Goal: Task Accomplishment & Management: Manage account settings

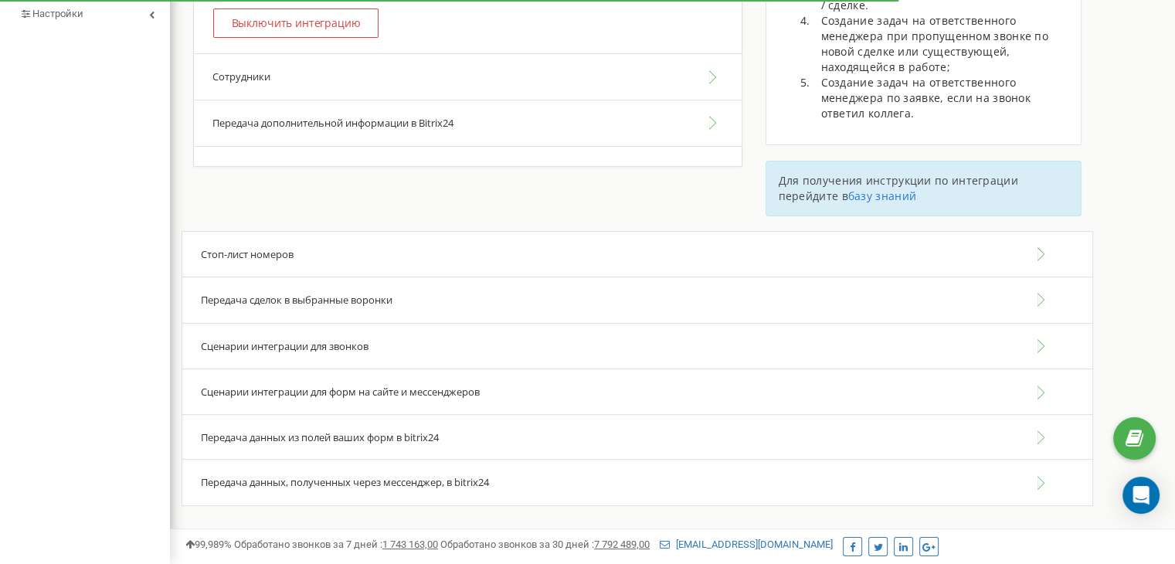
click at [1043, 345] on div "Сценарии интеграции для звонков" at bounding box center [636, 346] width 911 height 47
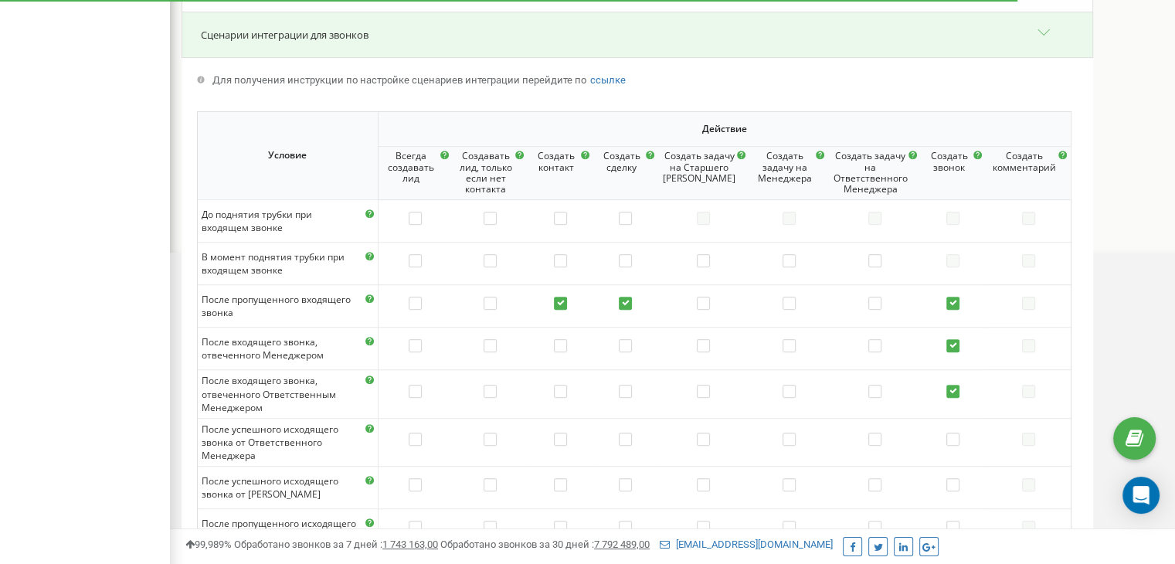
scroll to position [675, 0]
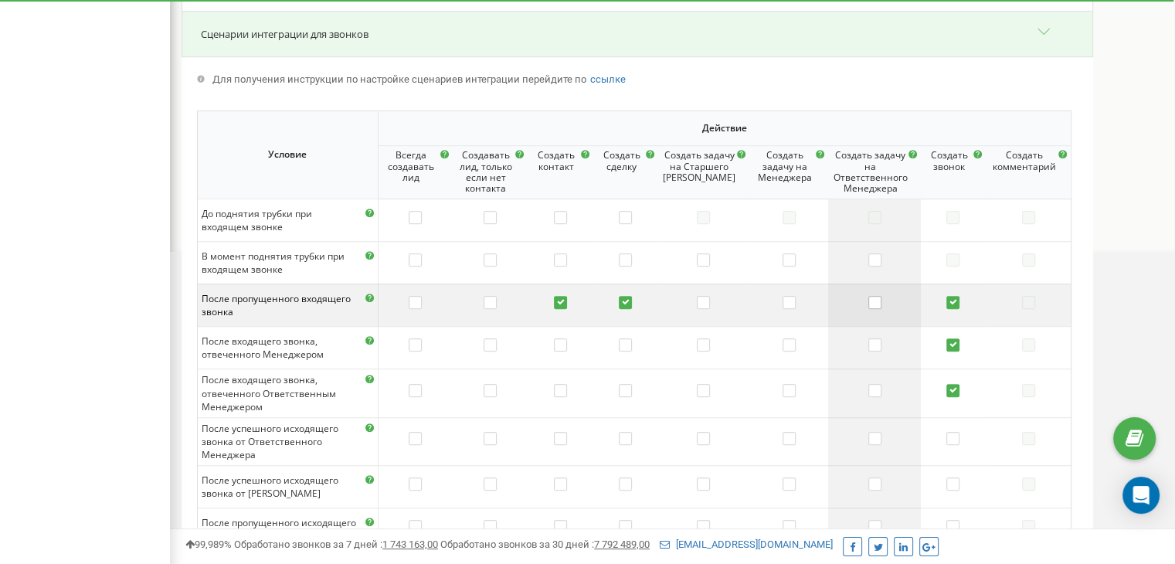
click at [871, 296] on label at bounding box center [874, 303] width 13 height 15
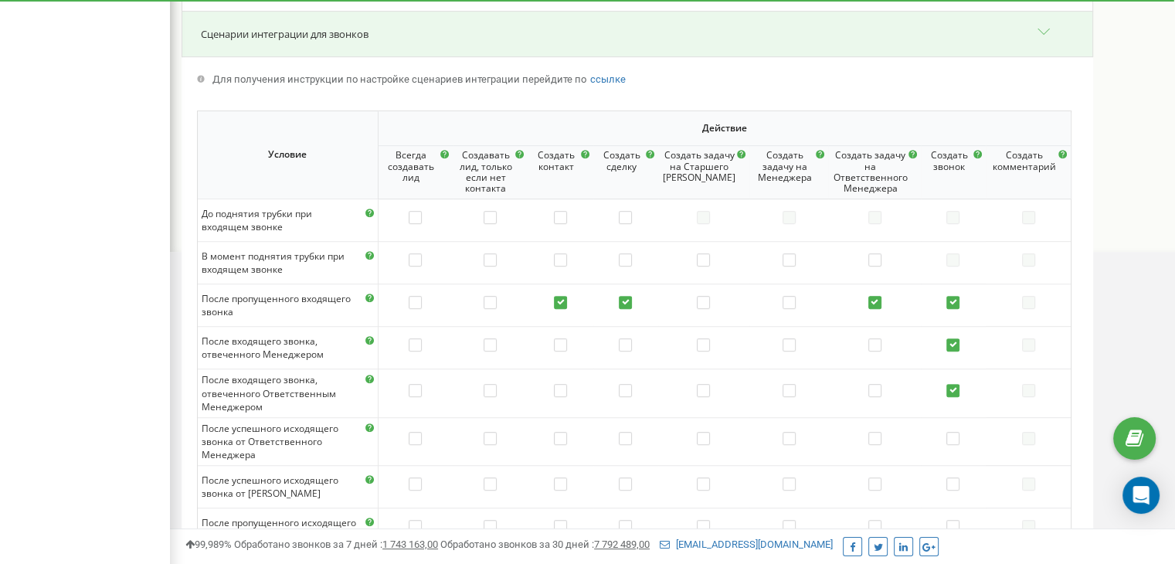
click at [871, 296] on label at bounding box center [874, 303] width 13 height 15
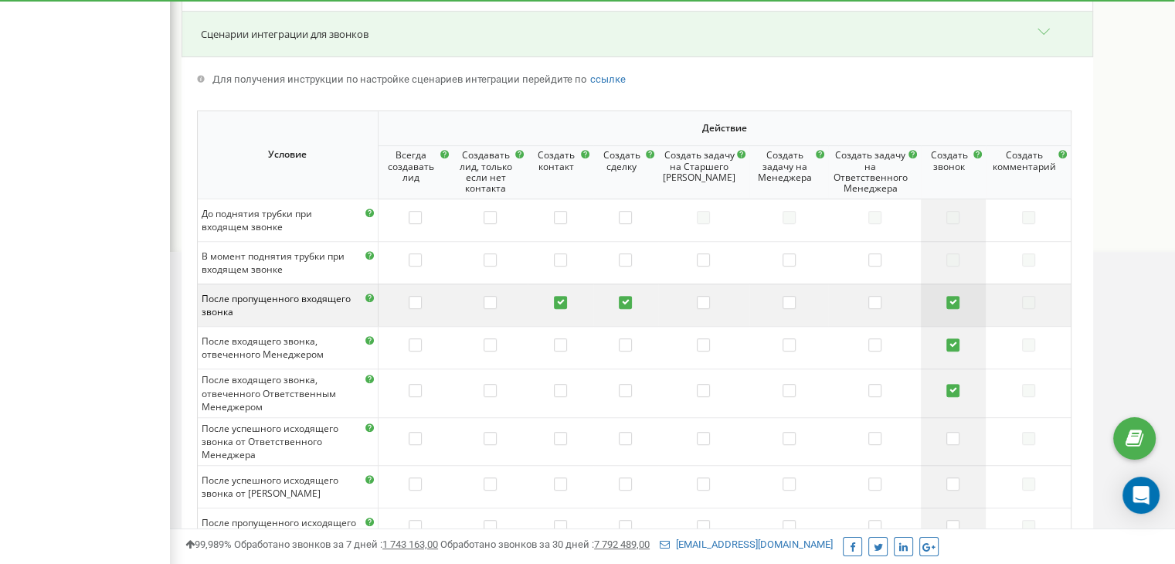
click at [951, 303] on label at bounding box center [952, 303] width 13 height 15
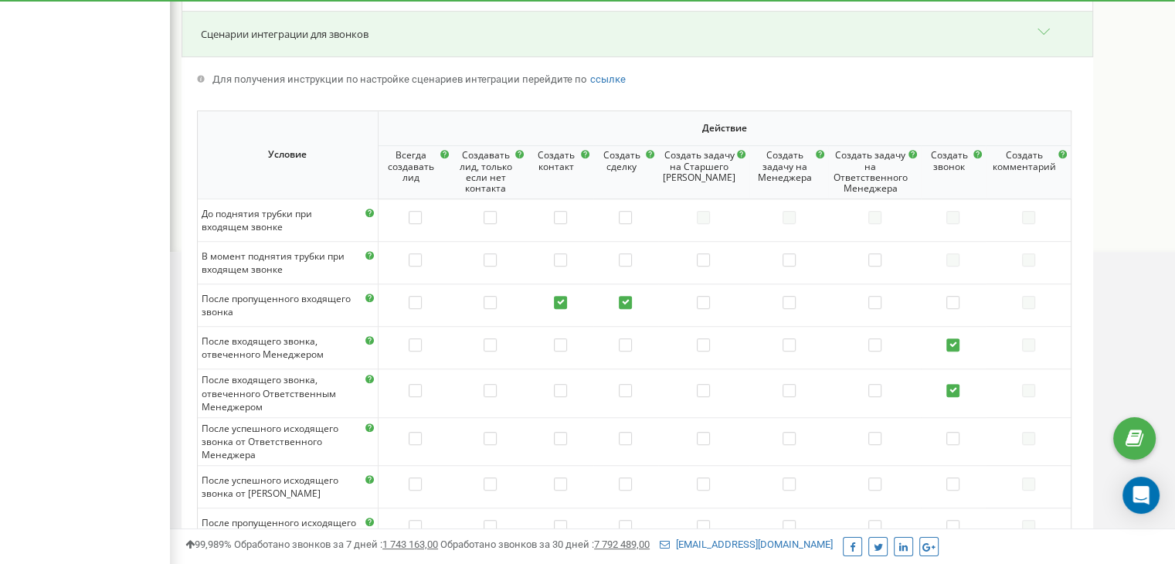
click at [951, 303] on label at bounding box center [952, 303] width 13 height 15
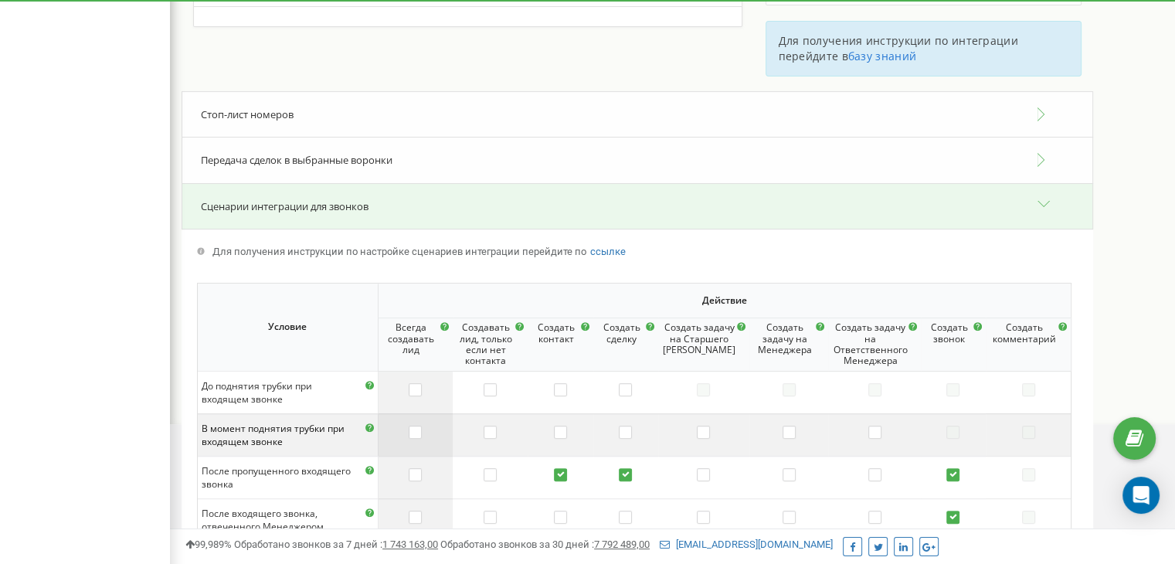
scroll to position [497, 0]
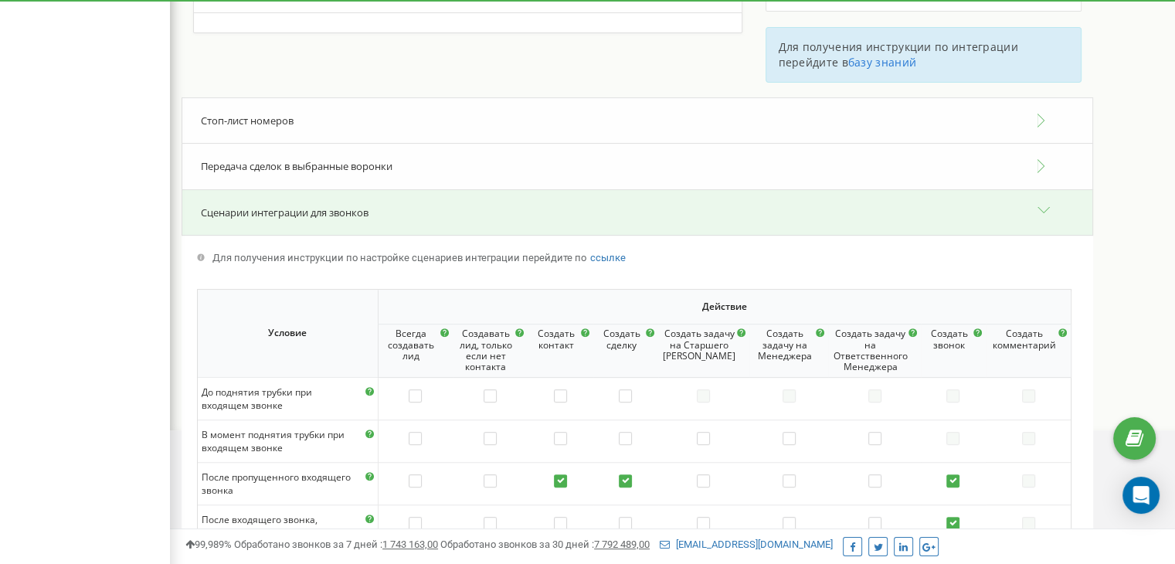
click at [1041, 161] on div "Передача сделок в выбранные воронки" at bounding box center [636, 166] width 911 height 47
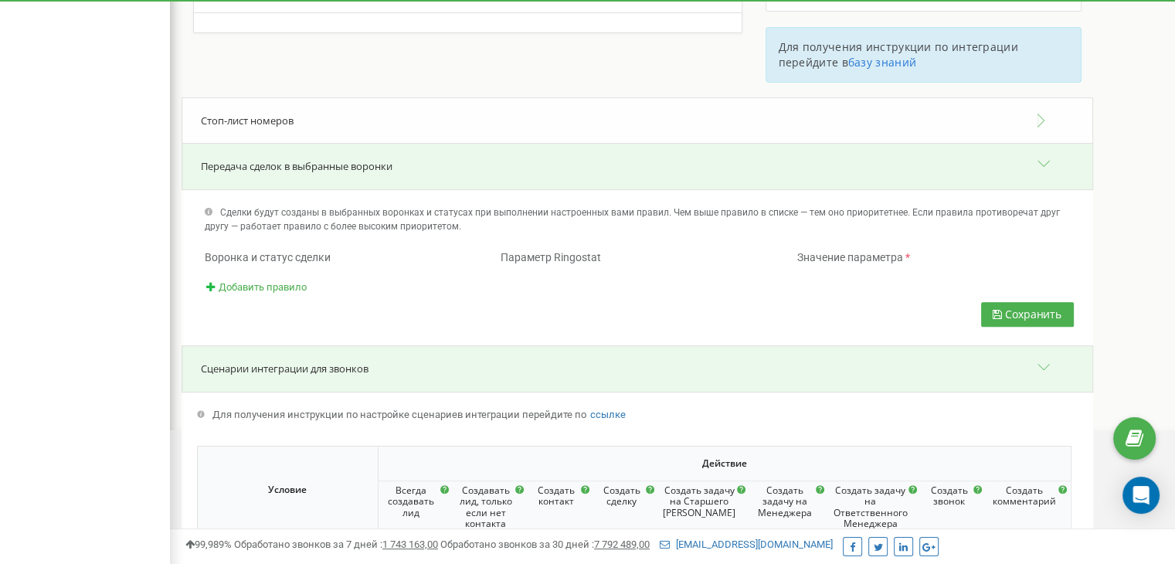
click at [1041, 161] on div "Передача сделок в выбранные воронки" at bounding box center [636, 166] width 911 height 47
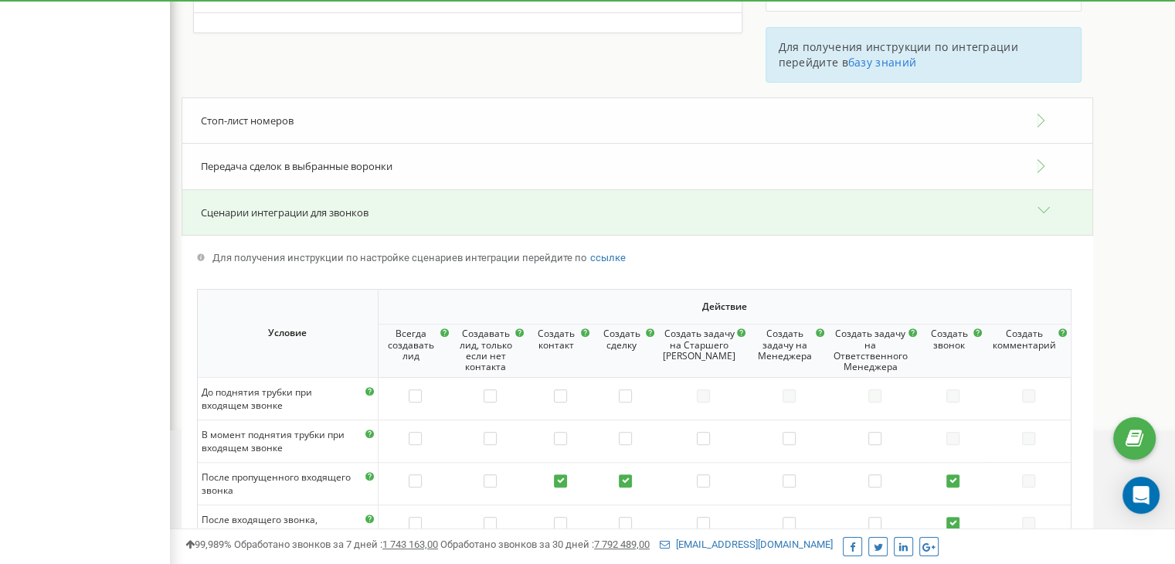
click at [1043, 211] on div "Сценарии интеграции для звонков" at bounding box center [636, 212] width 911 height 47
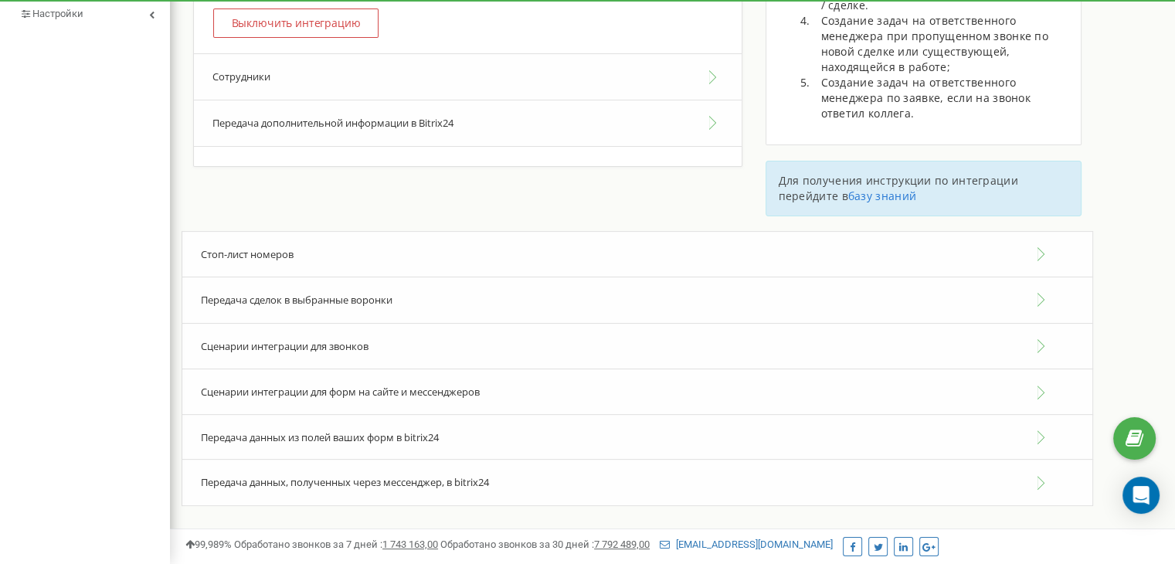
click at [1048, 386] on div "Сценарии интеграции для форм на сайте и мессенджеров" at bounding box center [636, 391] width 911 height 47
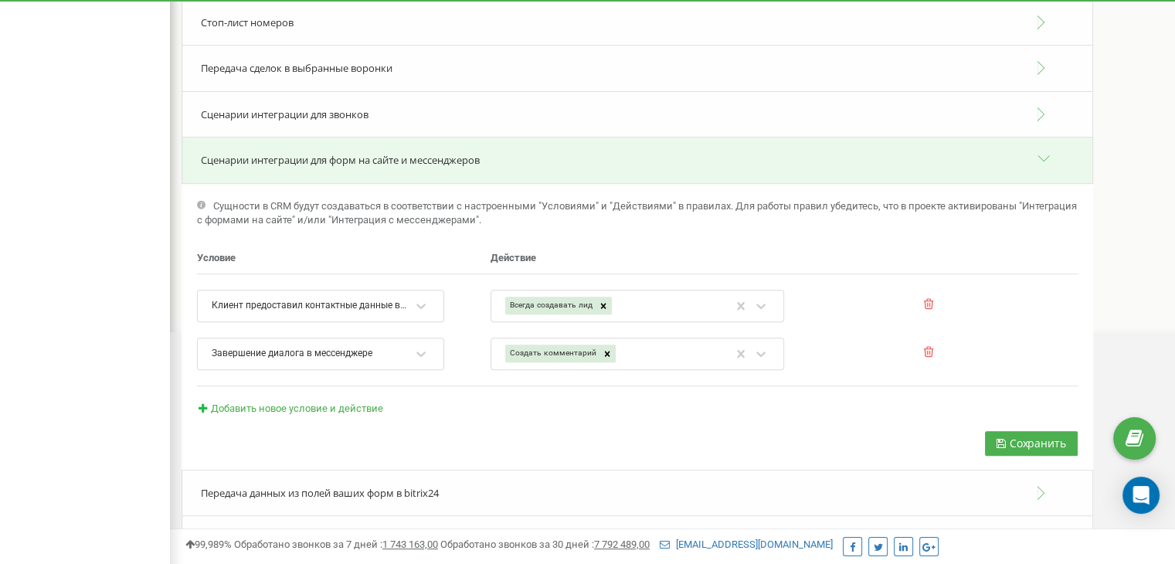
scroll to position [597, 0]
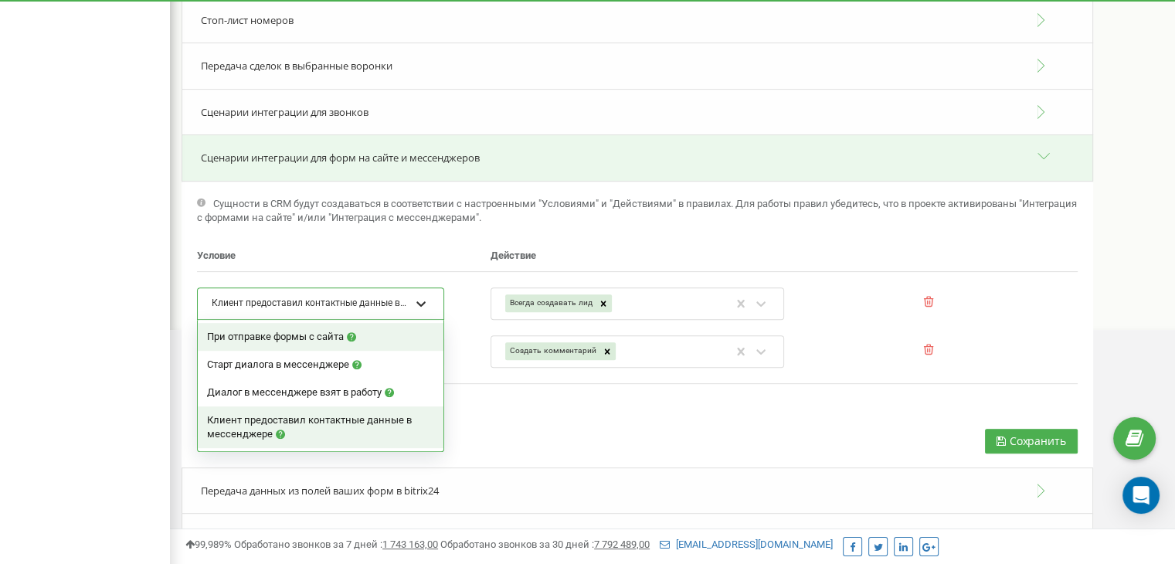
click at [421, 297] on icon at bounding box center [420, 303] width 15 height 15
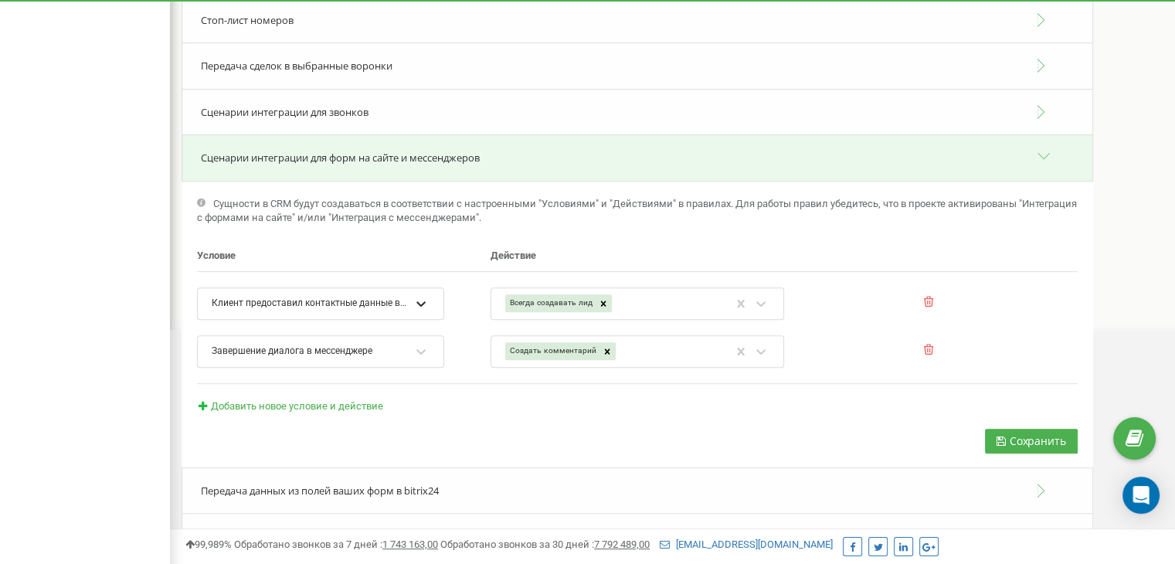
click at [421, 297] on icon at bounding box center [420, 303] width 15 height 15
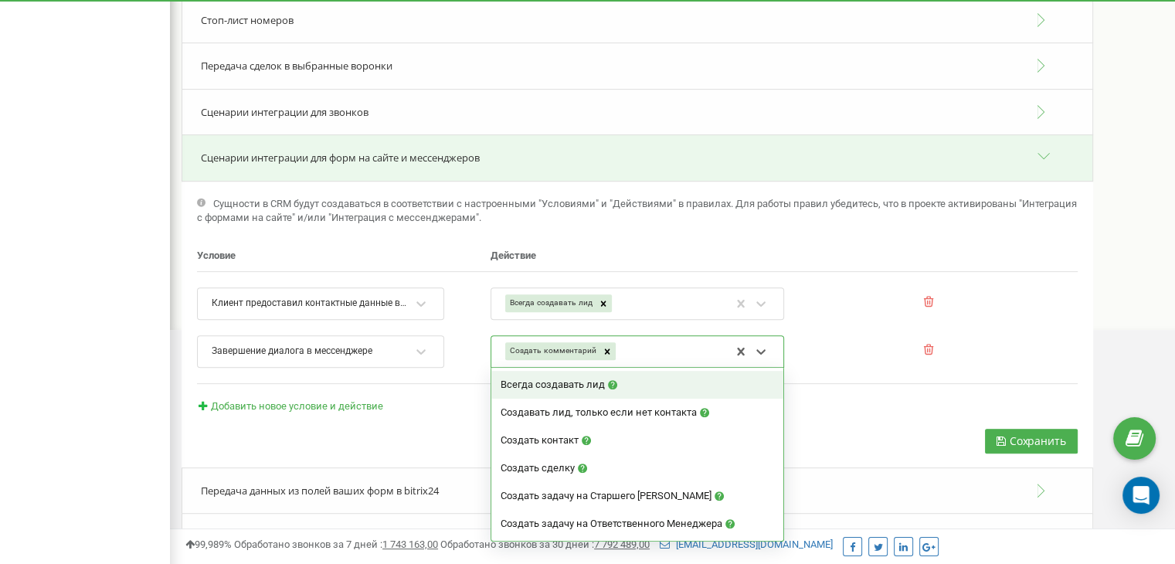
click at [624, 351] on div "Создать комментарий" at bounding box center [616, 351] width 227 height 29
click at [392, 290] on div "Клиент предоставил контактные данные в мессенджере" at bounding box center [310, 303] width 201 height 26
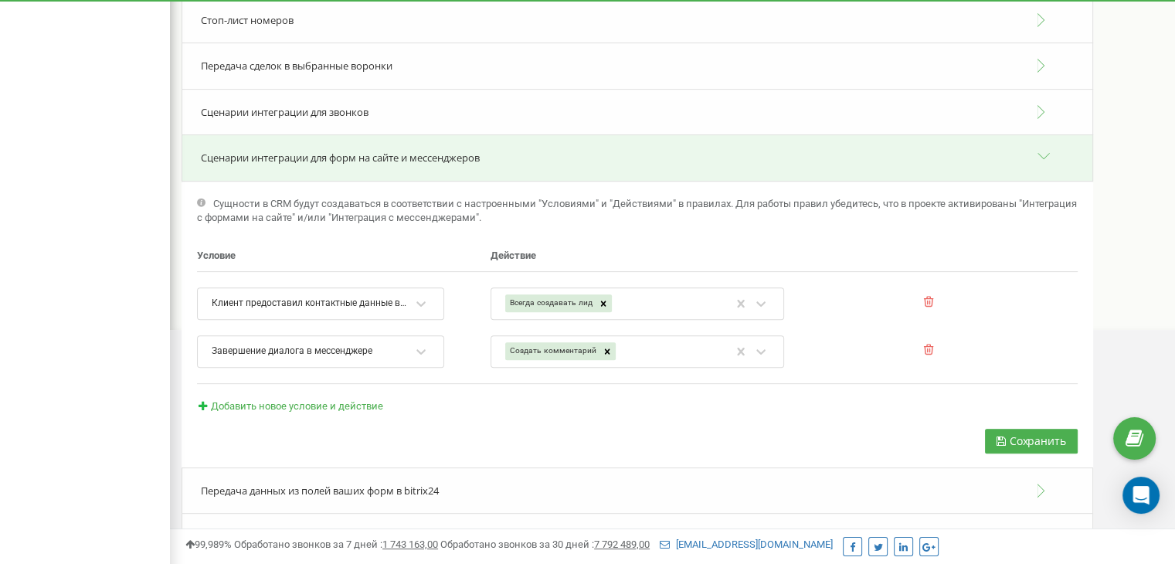
click at [395, 244] on div "Условие Действие Клиент предоставил контактные данные в мессенджере Всегда созд…" at bounding box center [636, 351] width 911 height 236
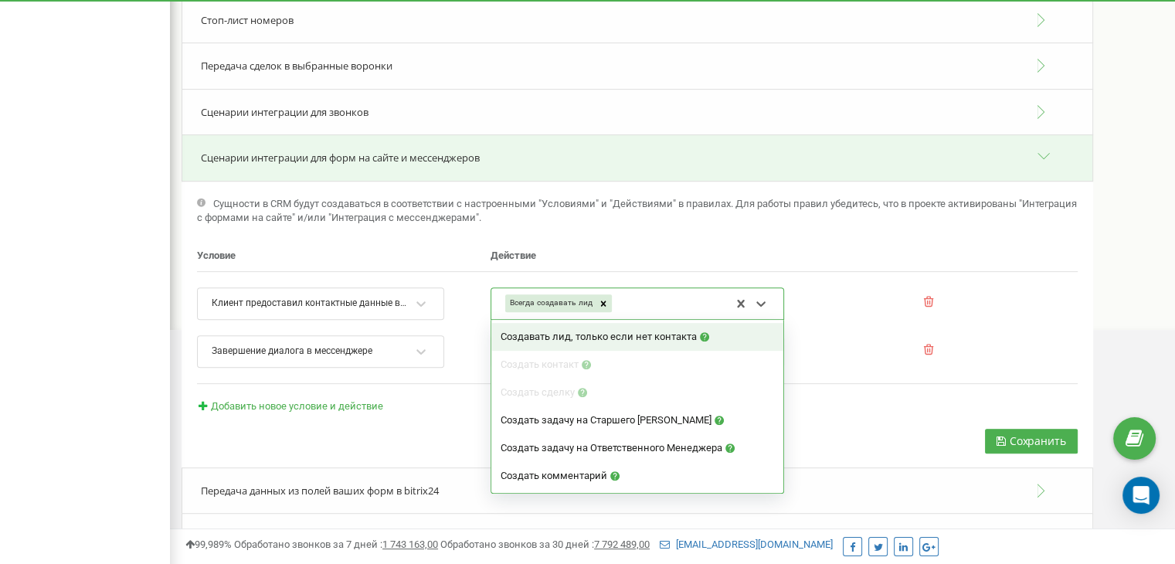
click at [639, 310] on div "Всегда создавать лид" at bounding box center [616, 303] width 227 height 29
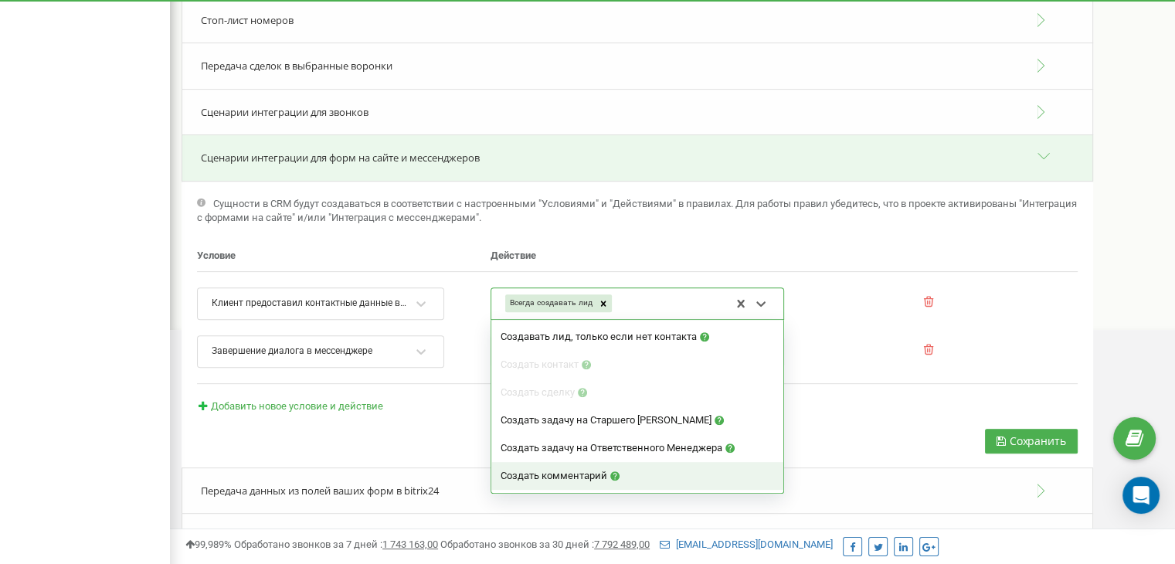
click at [603, 473] on span "Создать комментарий" at bounding box center [553, 476] width 107 height 12
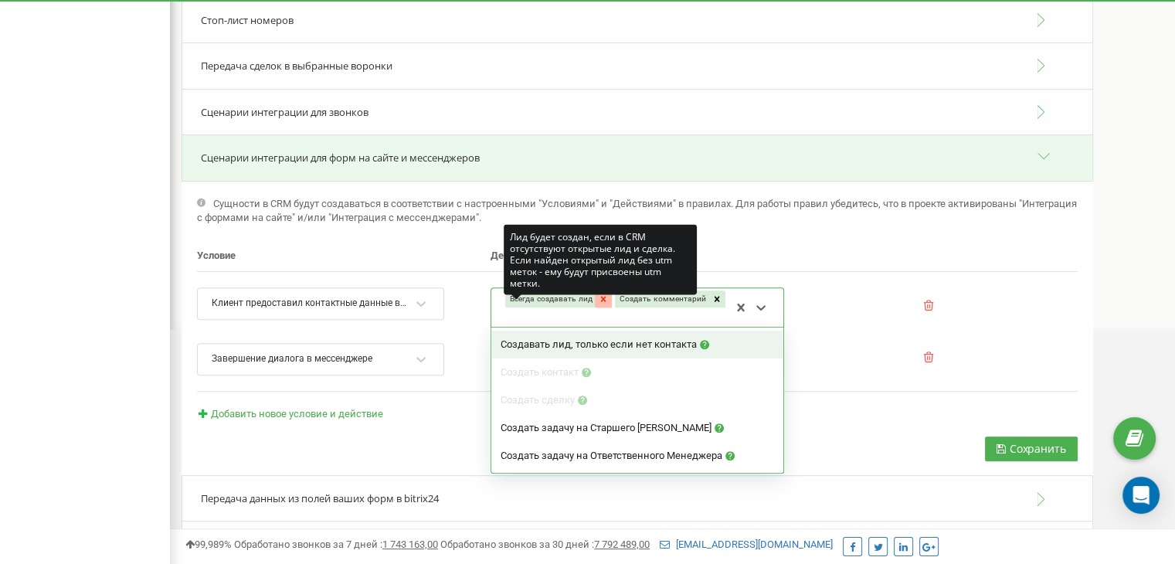
click at [598, 301] on icon at bounding box center [603, 298] width 11 height 11
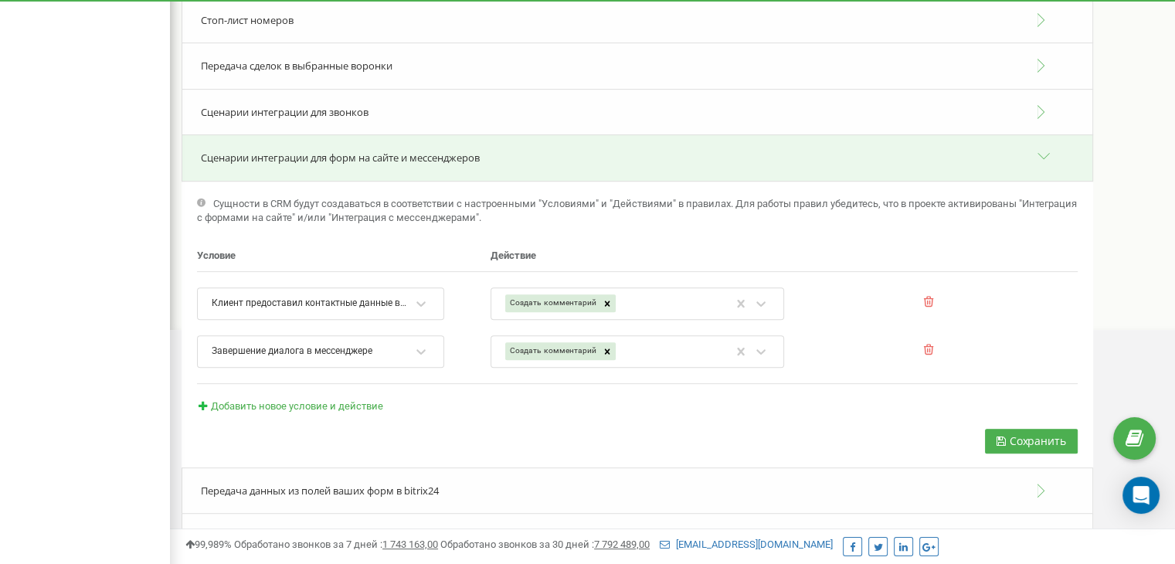
click at [463, 205] on span "Сущности в CRM будут создаваться в соответствии с настроенными "Условиями" и "Д…" at bounding box center [637, 211] width 880 height 26
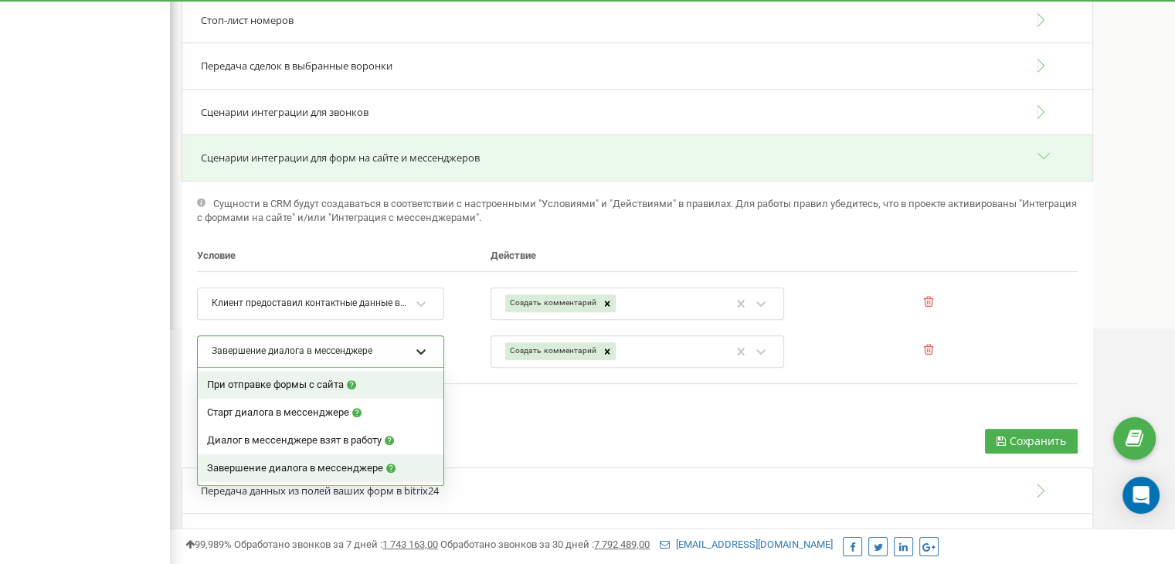
click at [414, 349] on icon at bounding box center [420, 351] width 15 height 15
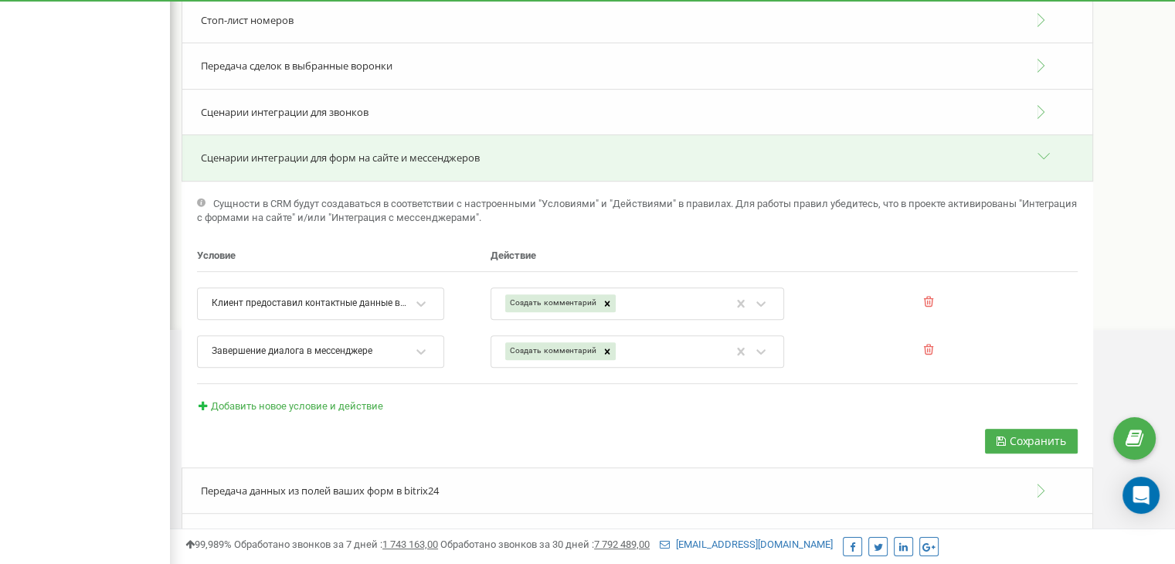
click at [435, 259] on p "Условие" at bounding box center [343, 256] width 293 height 15
click at [266, 402] on span "Добавить новое условие и действие" at bounding box center [297, 406] width 172 height 12
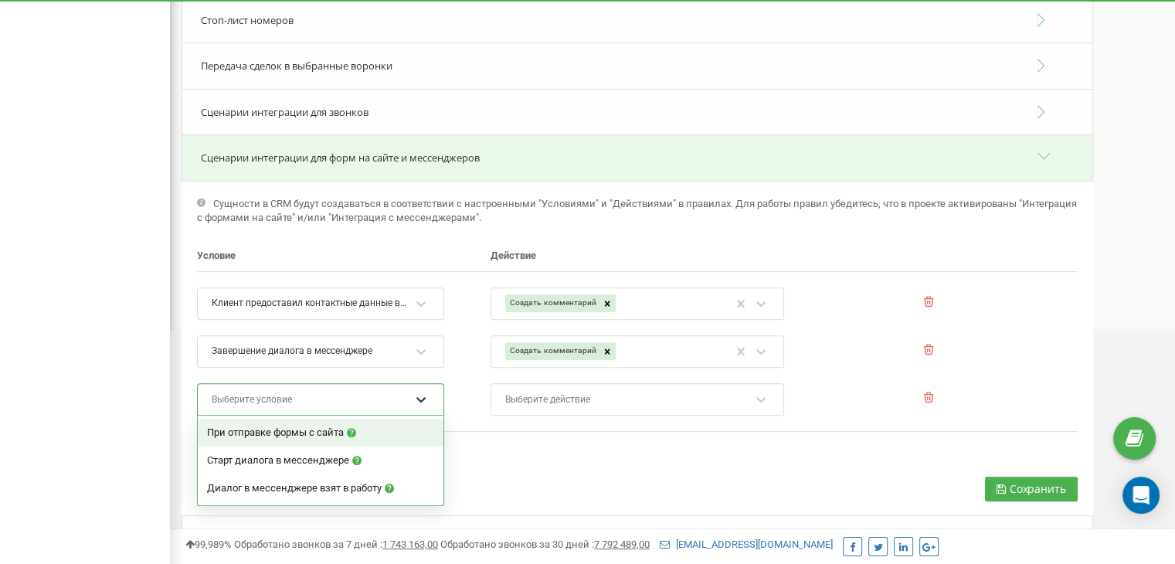
click at [418, 392] on icon at bounding box center [420, 399] width 15 height 15
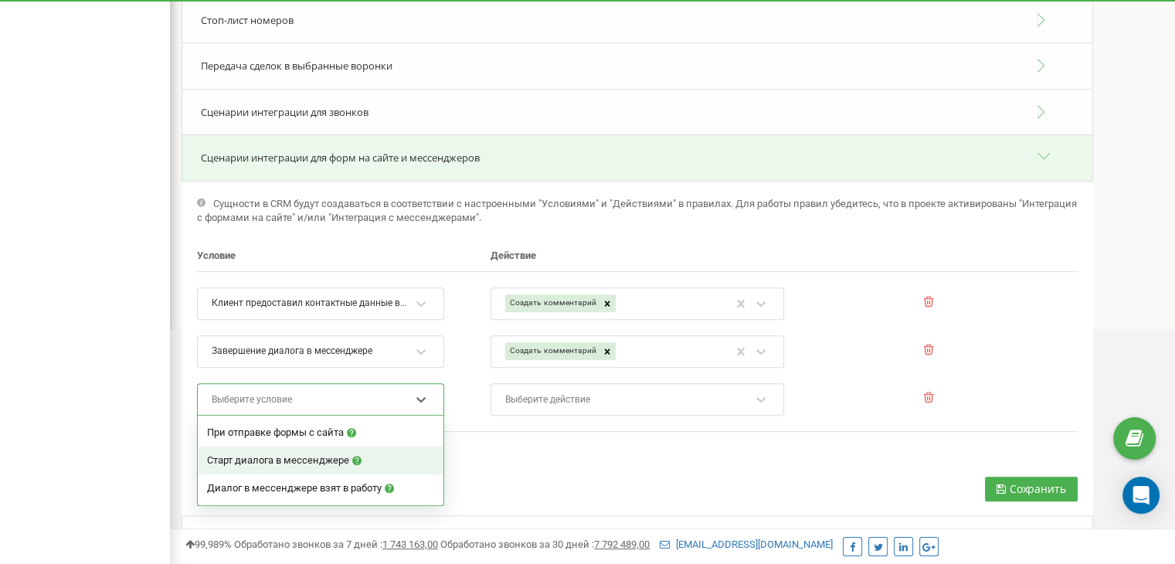
click at [334, 456] on span "Старт диалога в мессенджере" at bounding box center [278, 460] width 142 height 12
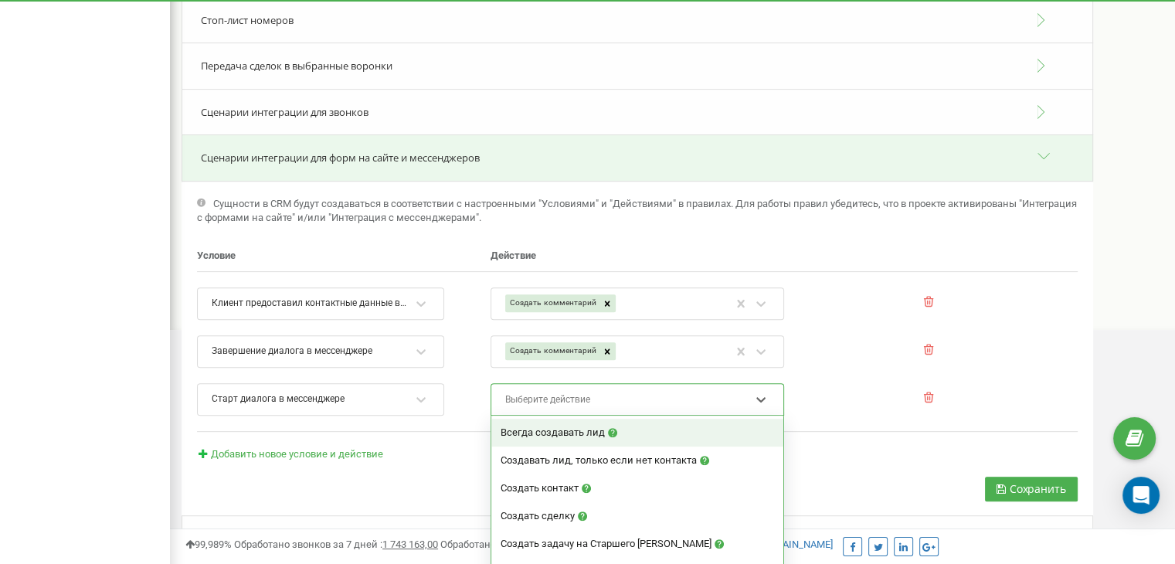
scroll to position [646, 0]
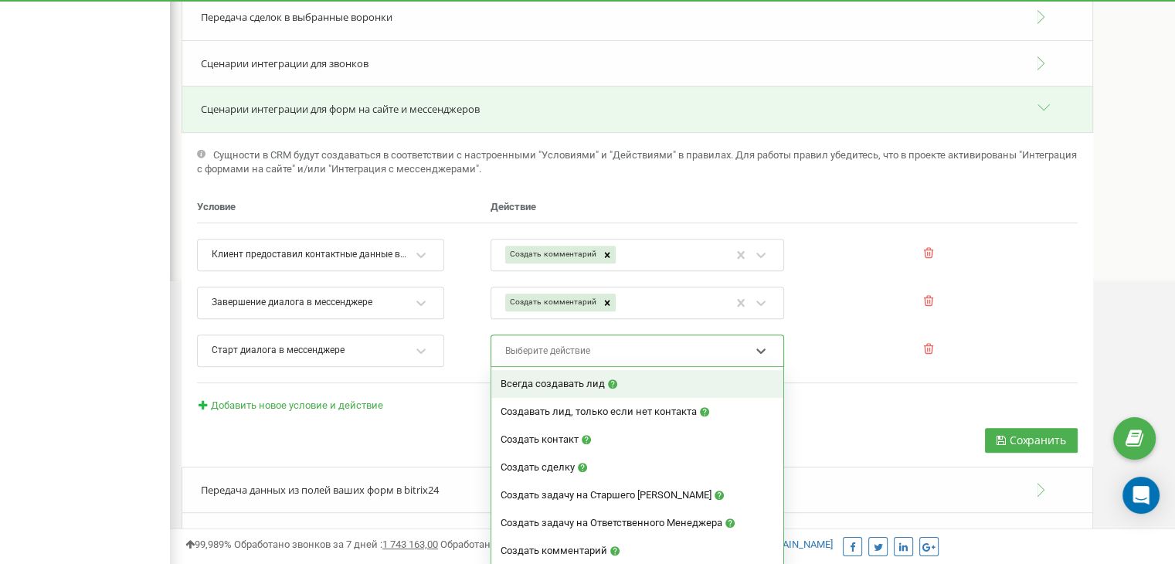
click at [556, 367] on div "option Всегда создавать лид focused, 1 of 7. 7 results available. Use Up and Do…" at bounding box center [636, 350] width 293 height 32
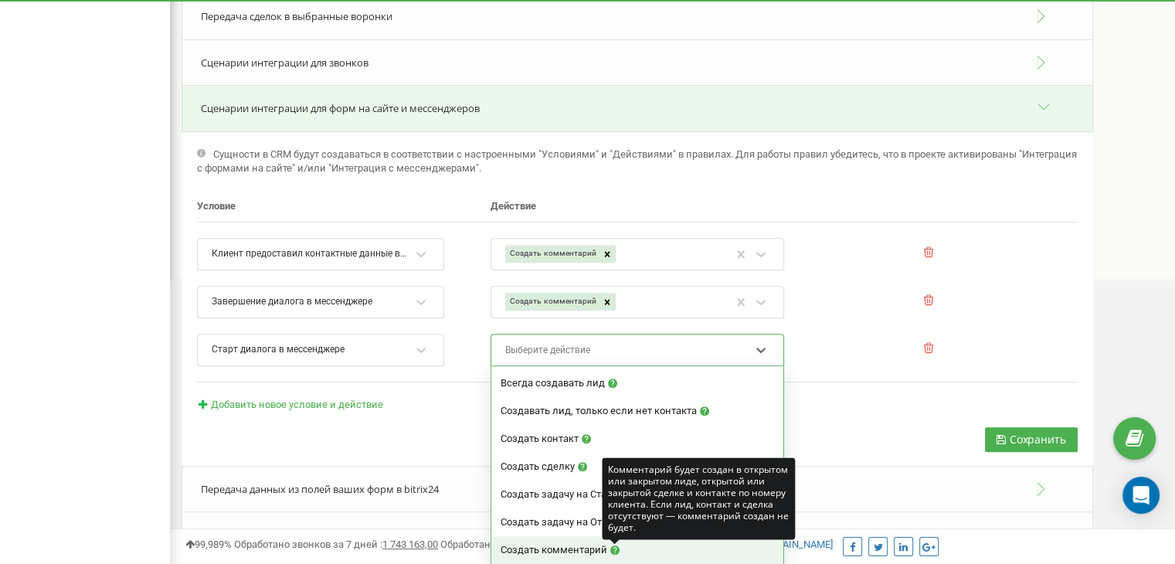
click at [612, 545] on icon at bounding box center [614, 549] width 9 height 9
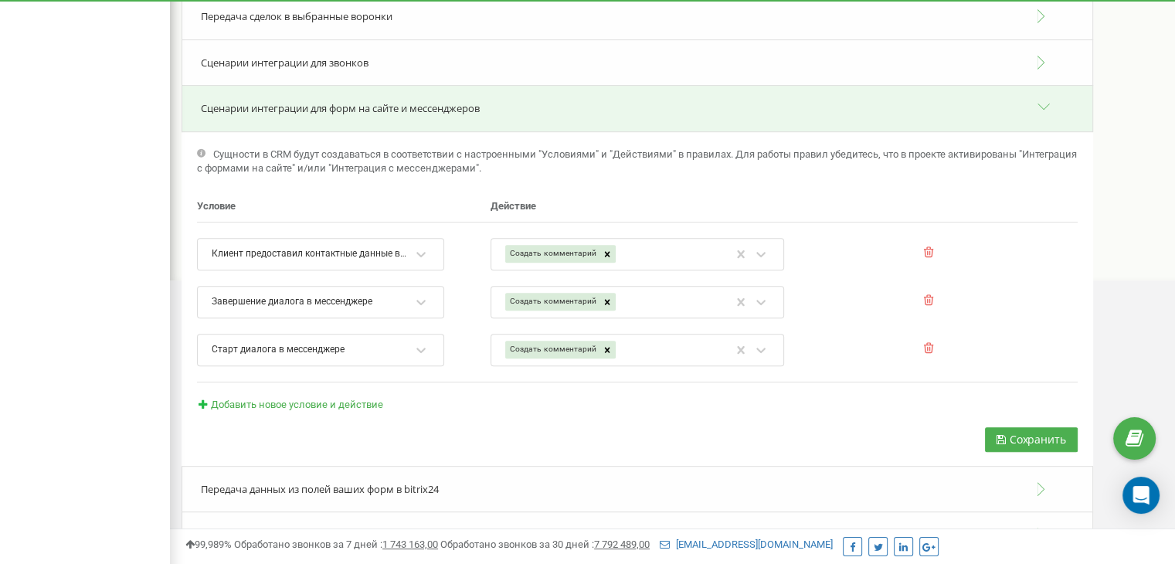
click at [834, 310] on li "Завершение диалога в мессенджере Создать комментарий To pick up a draggable ite…" at bounding box center [637, 302] width 880 height 32
click at [1002, 438] on icon "button" at bounding box center [1000, 439] width 9 height 11
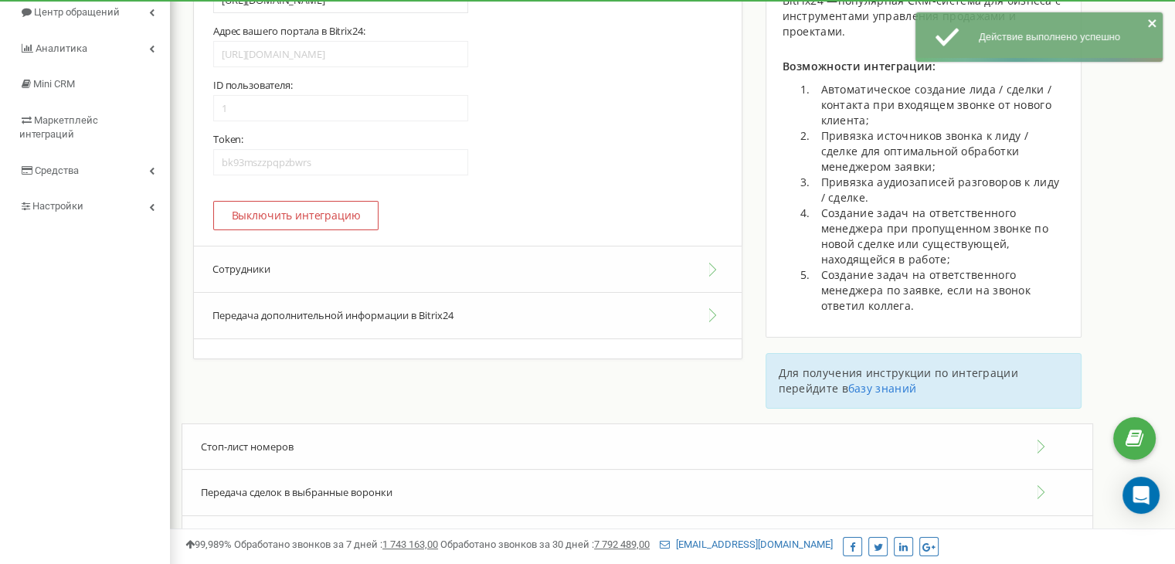
scroll to position [170, 0]
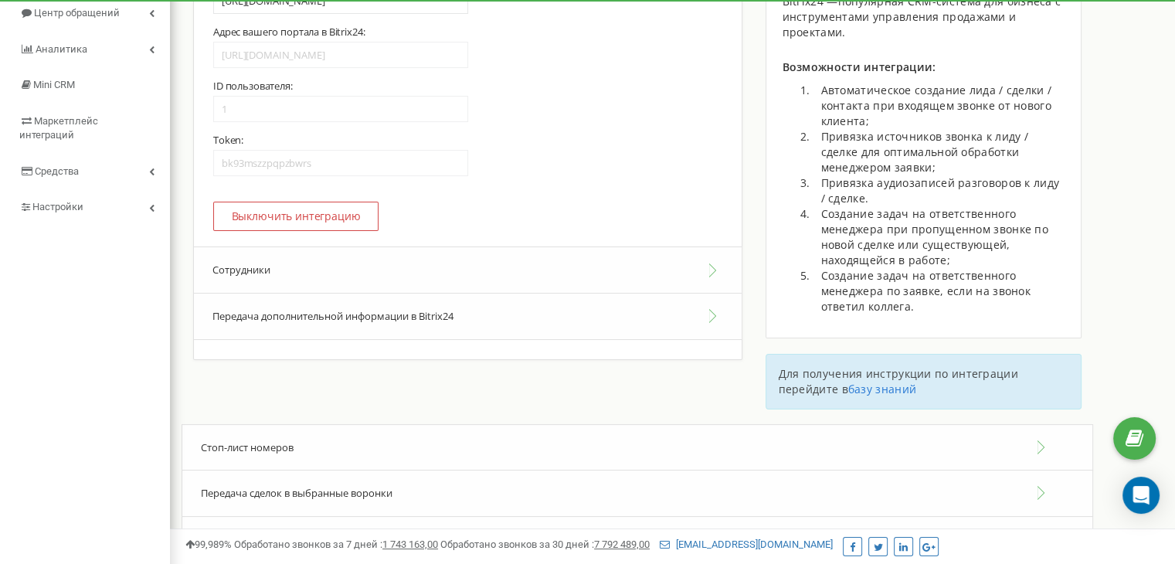
click at [709, 263] on button "Сотрудники" at bounding box center [468, 269] width 548 height 47
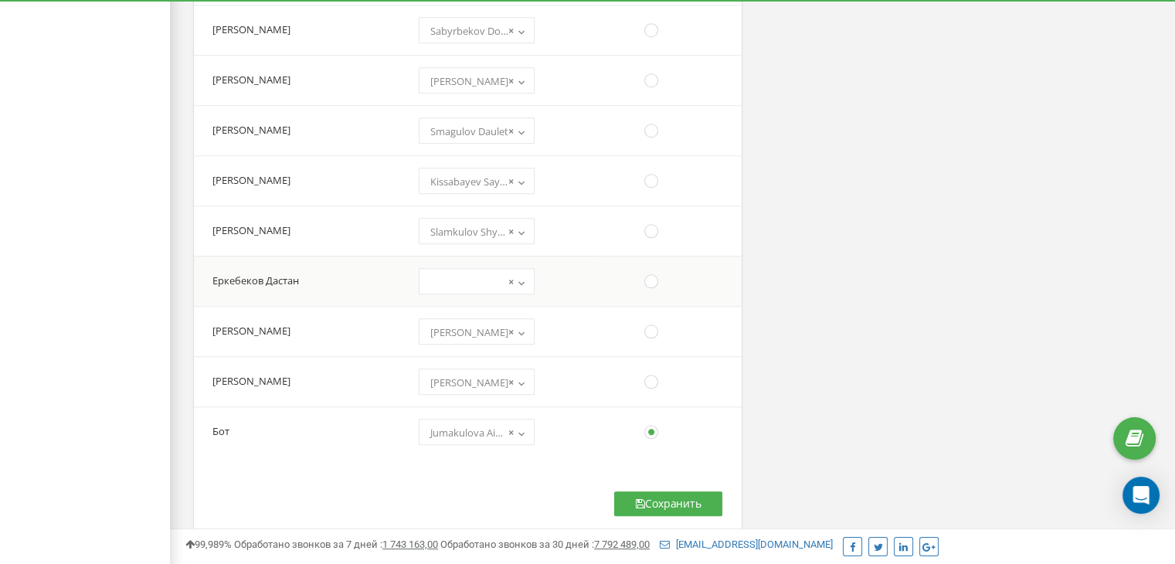
scroll to position [1305, 0]
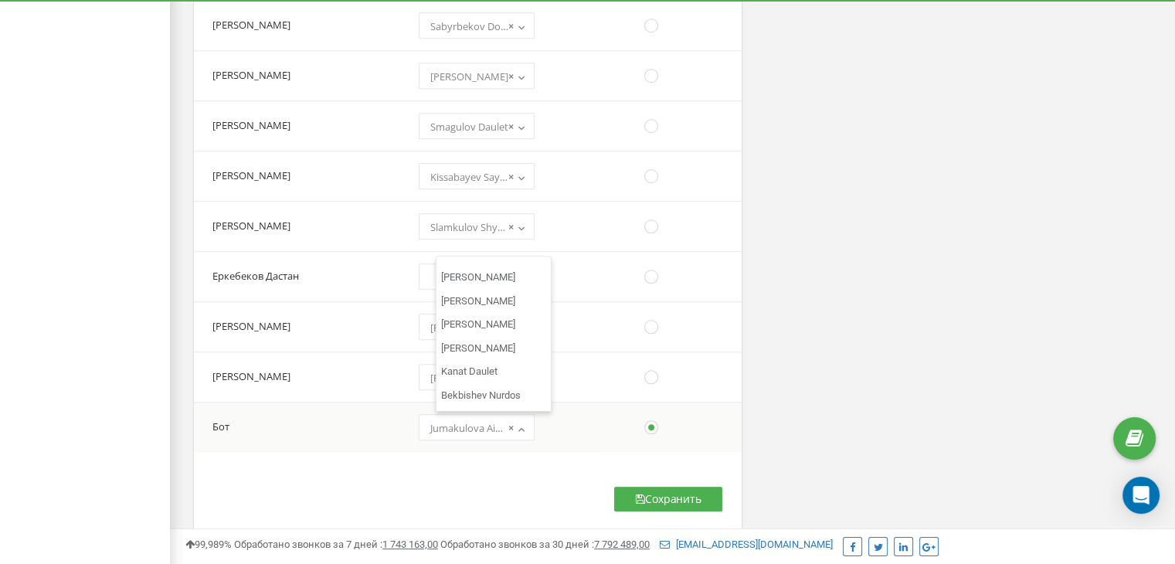
click at [497, 425] on span "× Jumakulova Ainur" at bounding box center [476, 428] width 105 height 22
click at [670, 491] on button "Сохранить" at bounding box center [668, 499] width 108 height 25
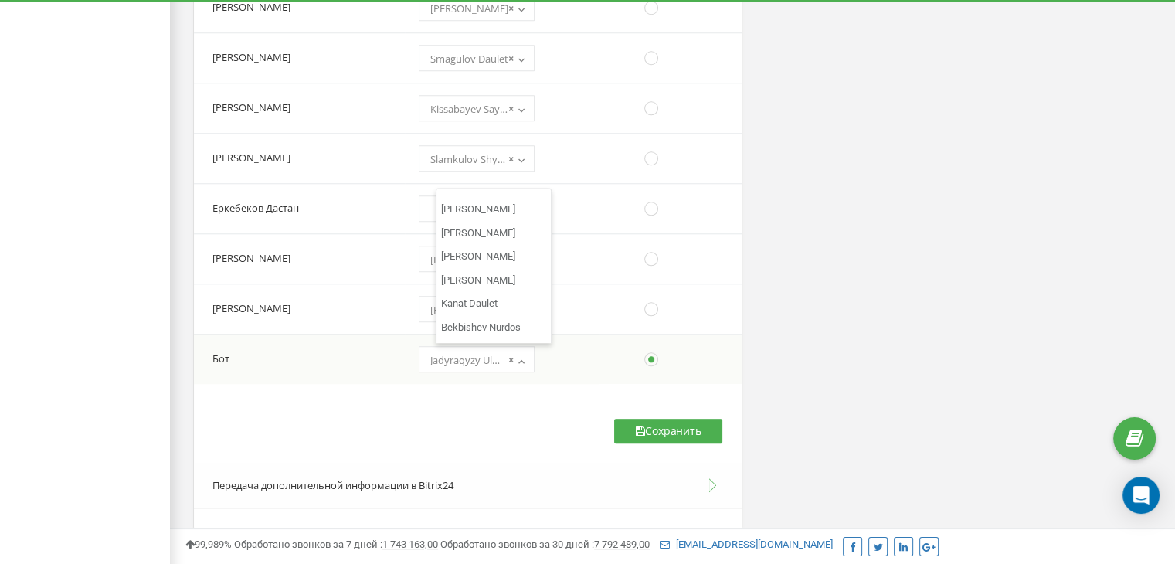
scroll to position [5182, 0]
click at [527, 357] on b at bounding box center [521, 359] width 12 height 9
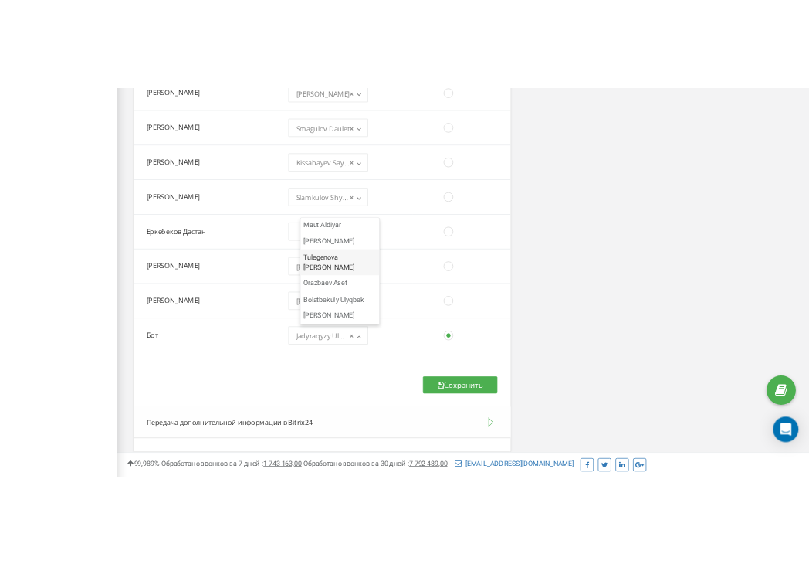
scroll to position [5288, 0]
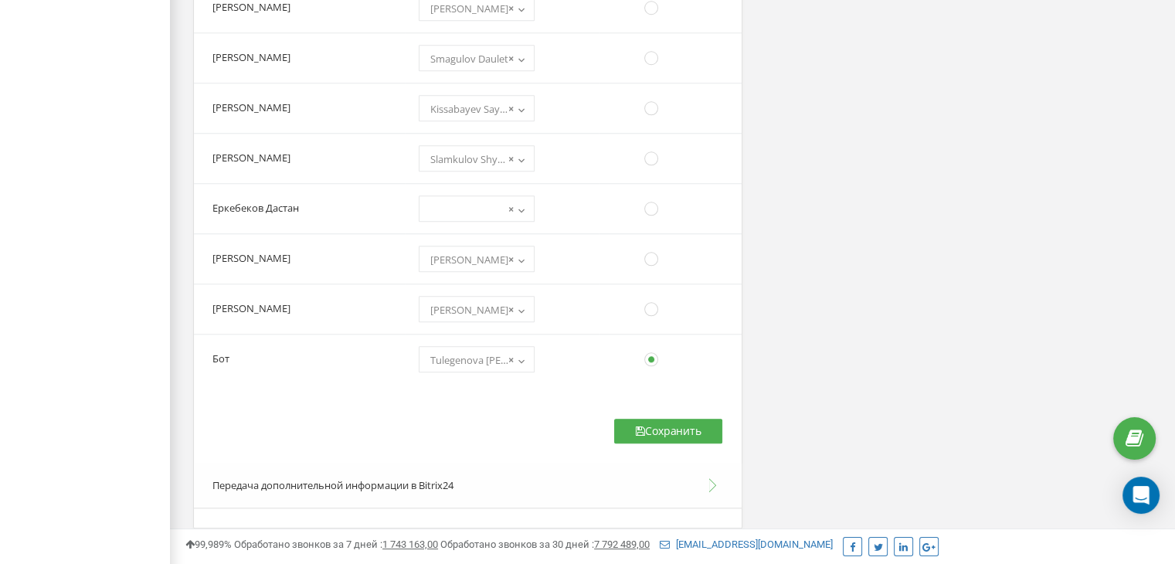
drag, startPoint x: 496, startPoint y: 258, endPoint x: 459, endPoint y: 381, distance: 128.8
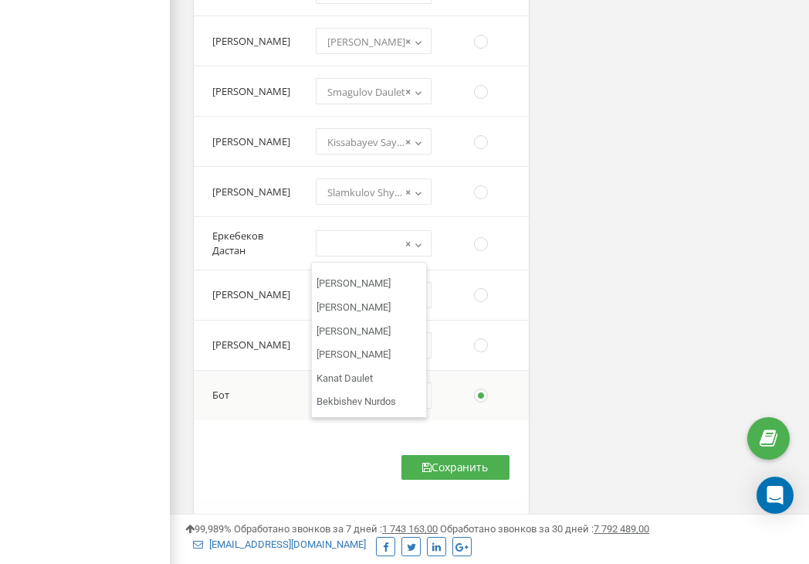
click at [362, 407] on span "× Tulegenova Zarina" at bounding box center [373, 396] width 105 height 22
select select "1"
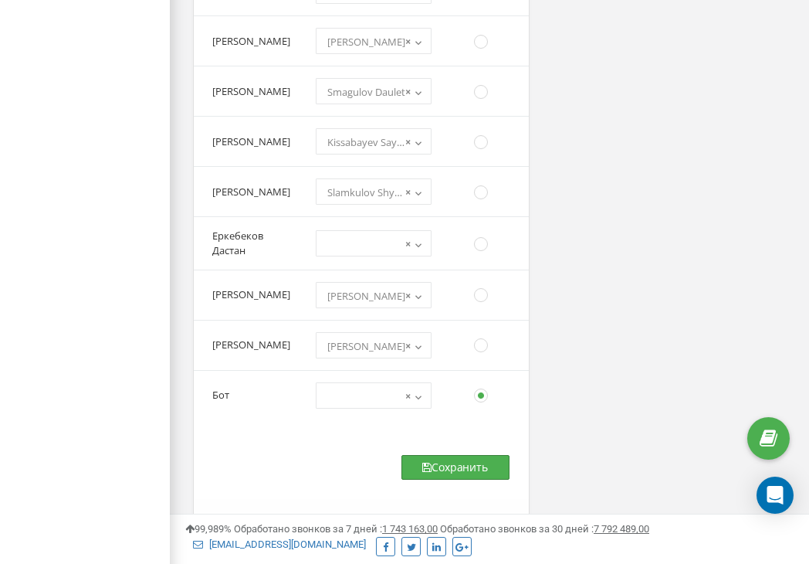
click at [464, 480] on button "Сохранить" at bounding box center [456, 467] width 108 height 25
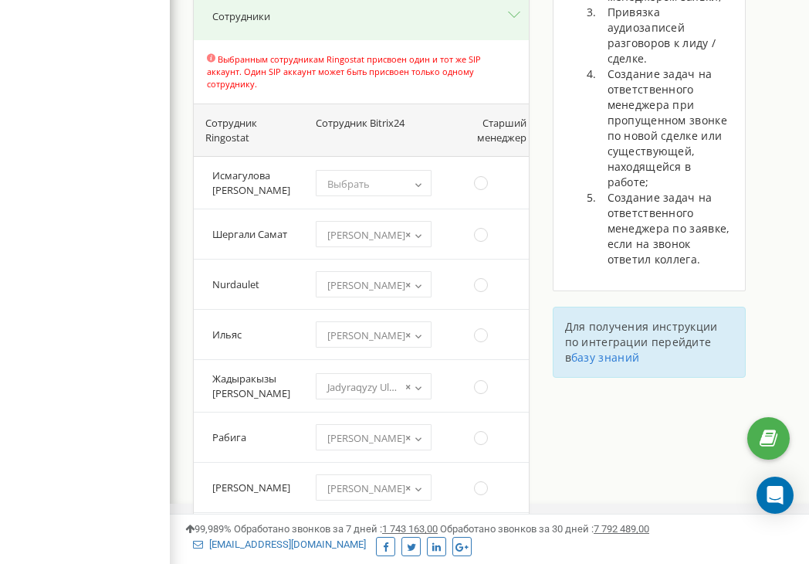
scroll to position [411, 0]
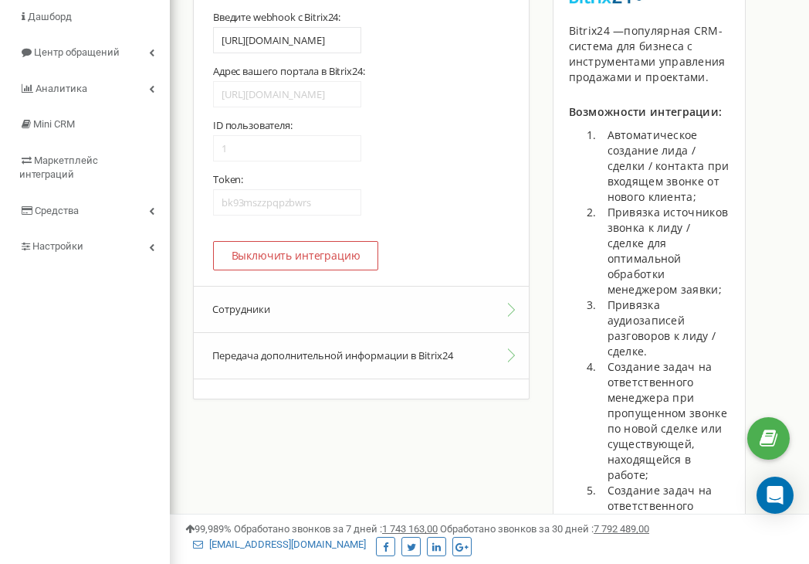
click at [519, 304] on button "Сотрудники" at bounding box center [361, 309] width 335 height 47
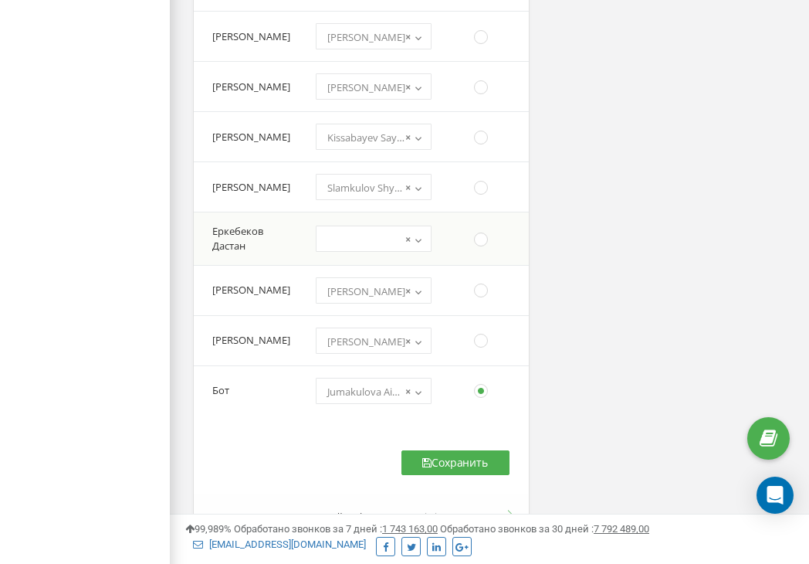
scroll to position [1366, 0]
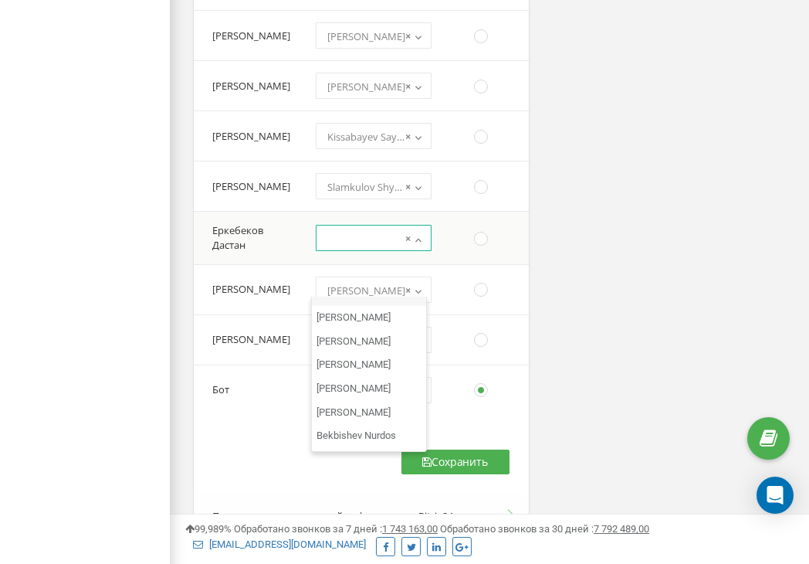
click at [364, 249] on span "×" at bounding box center [373, 239] width 105 height 22
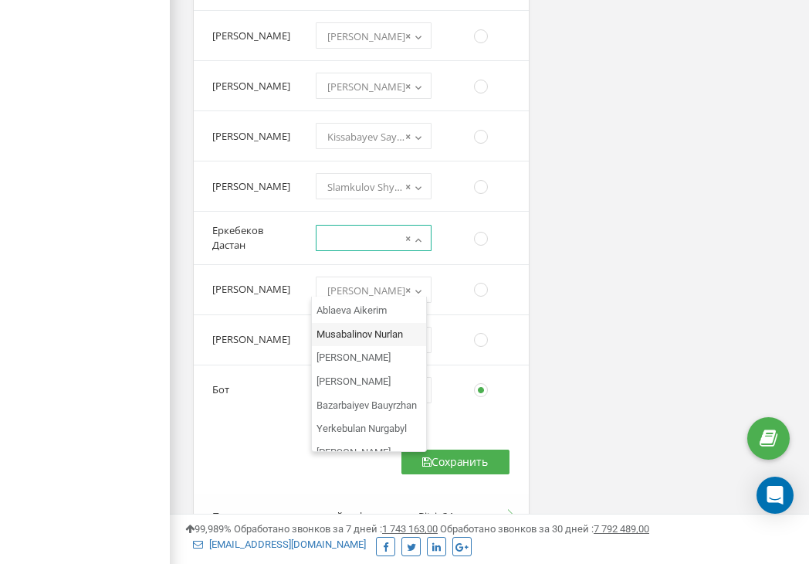
scroll to position [3461, 0]
select select "223"
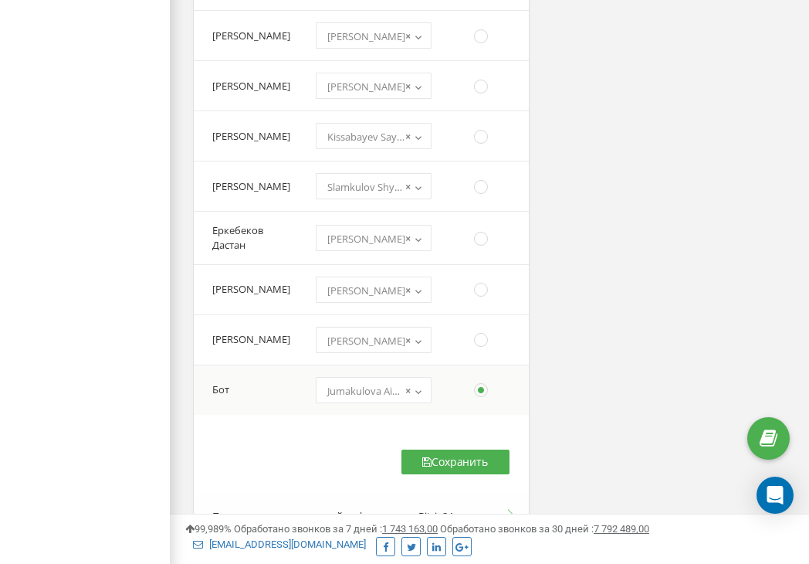
click at [368, 402] on span "× Jumakulova Ainur" at bounding box center [373, 391] width 105 height 22
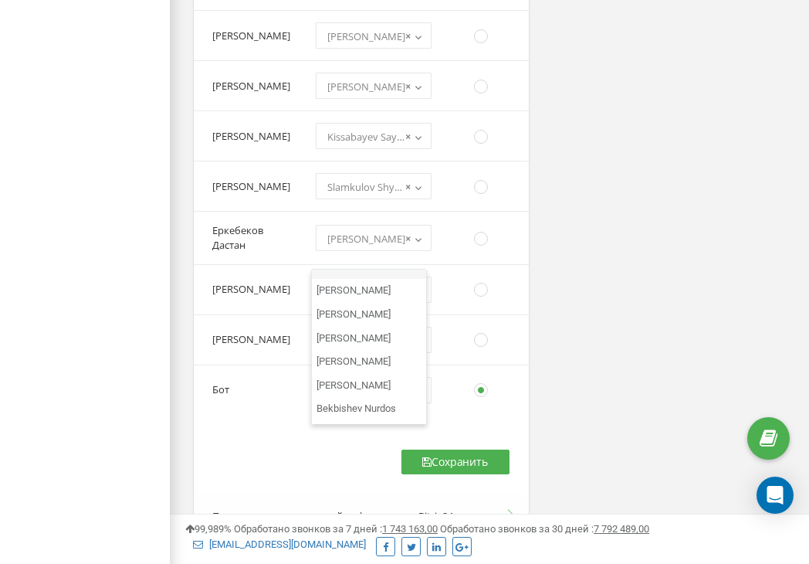
select select "1"
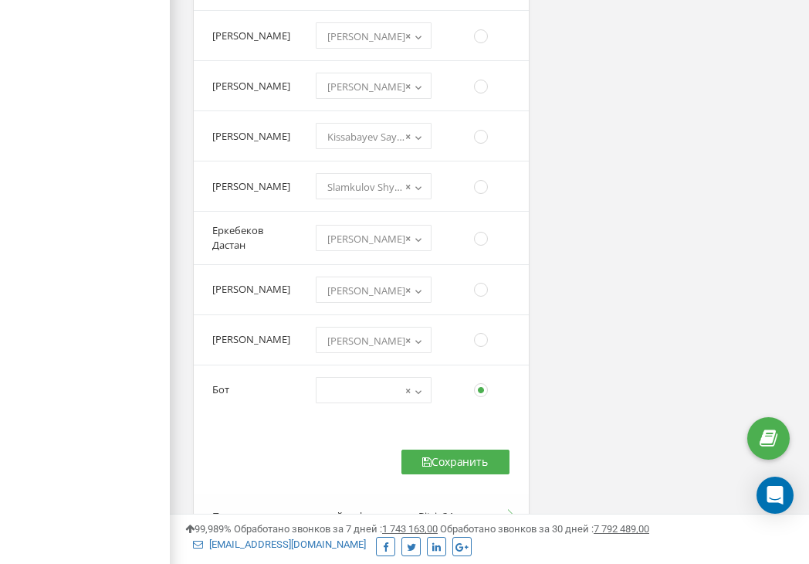
scroll to position [1412, 0]
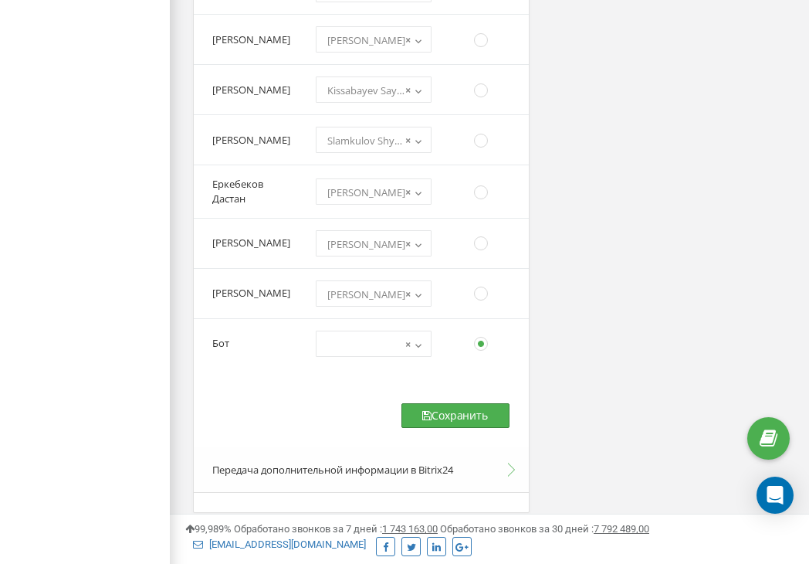
click at [457, 428] on button "Сохранить" at bounding box center [456, 415] width 108 height 25
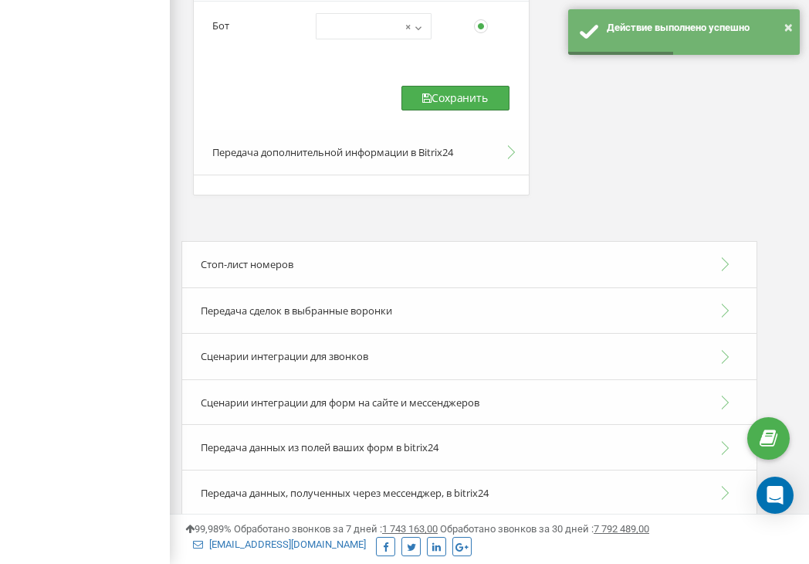
scroll to position [1775, 0]
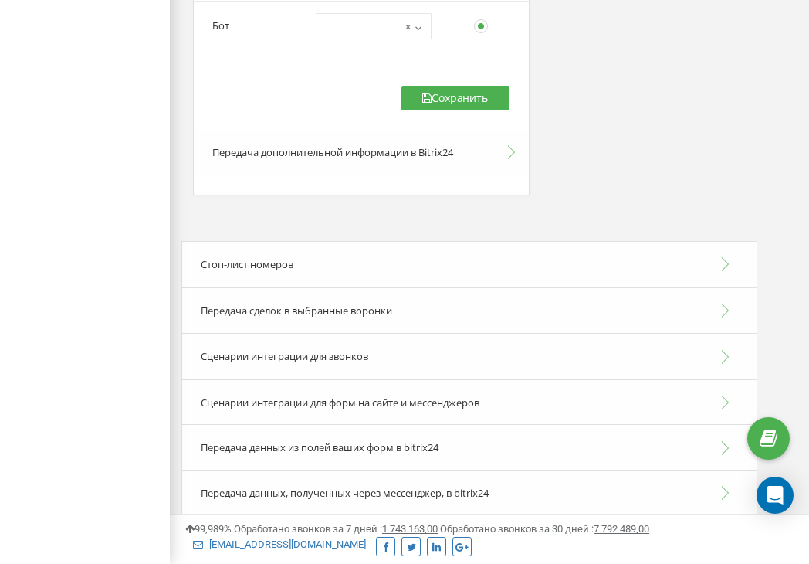
click at [720, 356] on div "Сценарии интеграции для звонков" at bounding box center [469, 356] width 576 height 47
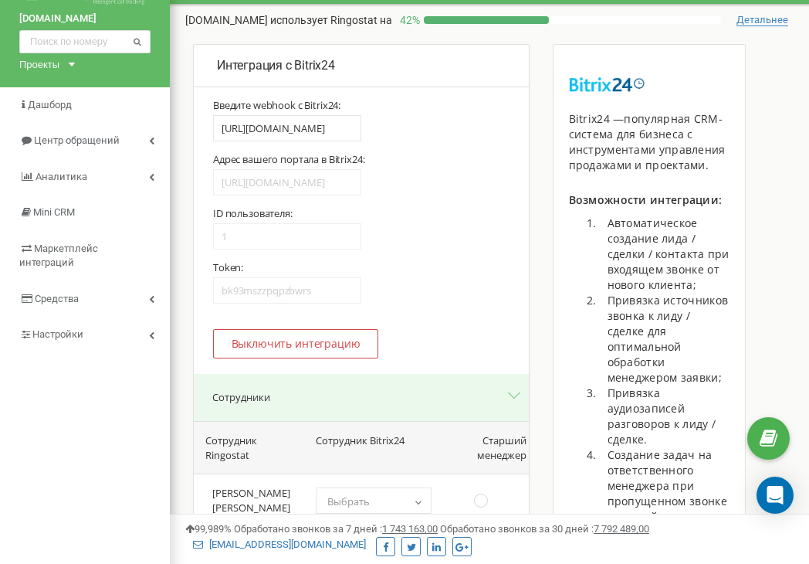
scroll to position [0, 0]
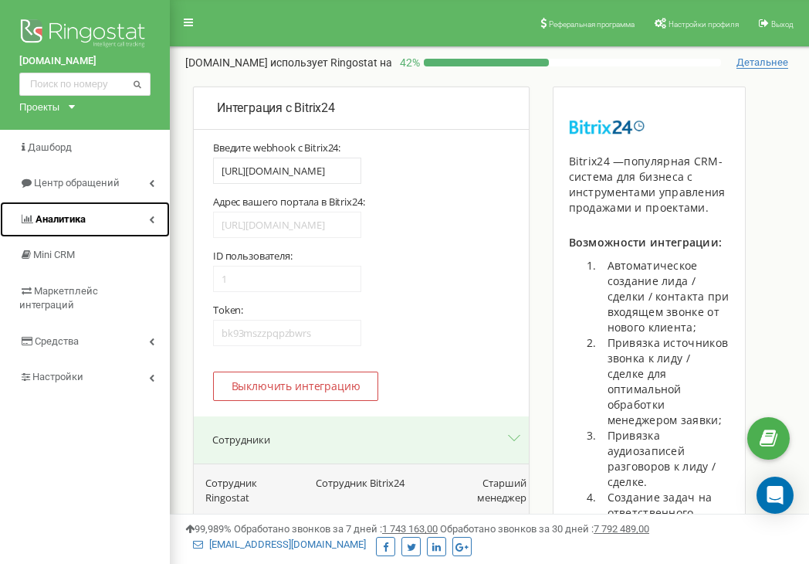
click at [145, 214] on link "Аналитика" at bounding box center [85, 220] width 170 height 36
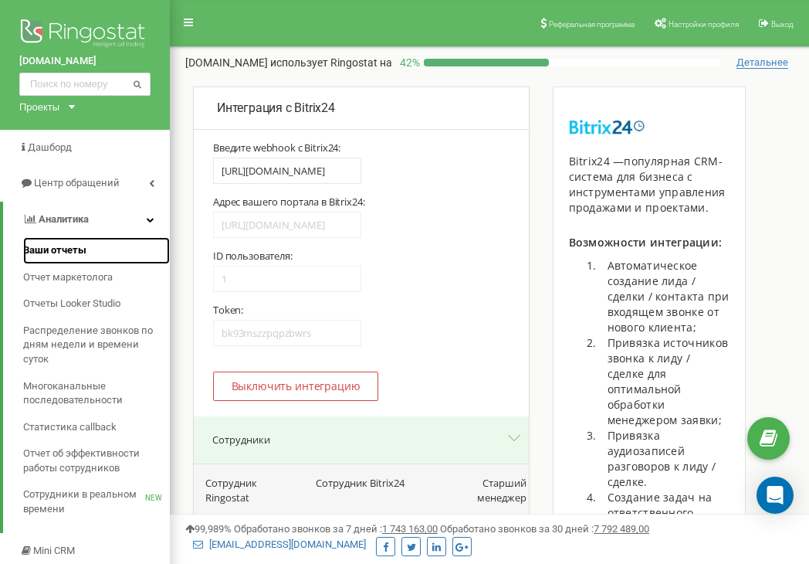
click at [66, 248] on span "Ваши отчеты" at bounding box center [54, 250] width 63 height 15
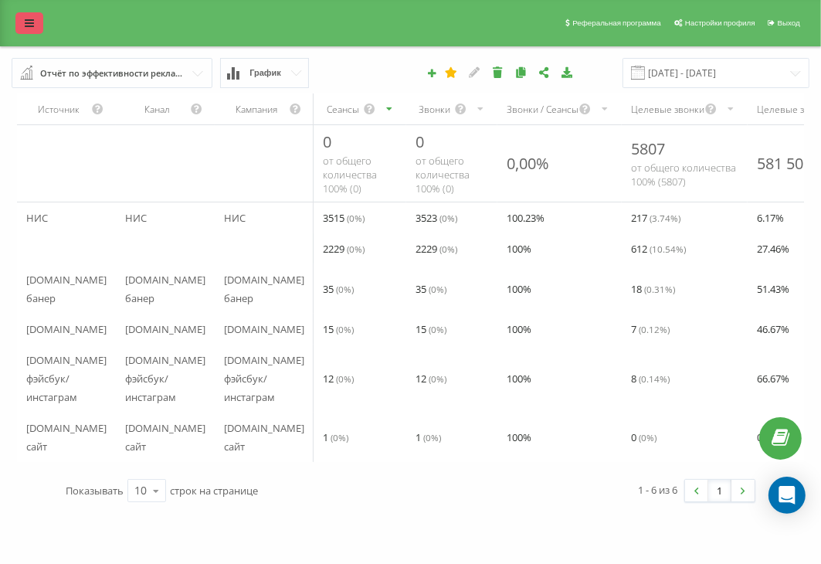
click at [29, 19] on icon at bounding box center [29, 23] width 9 height 11
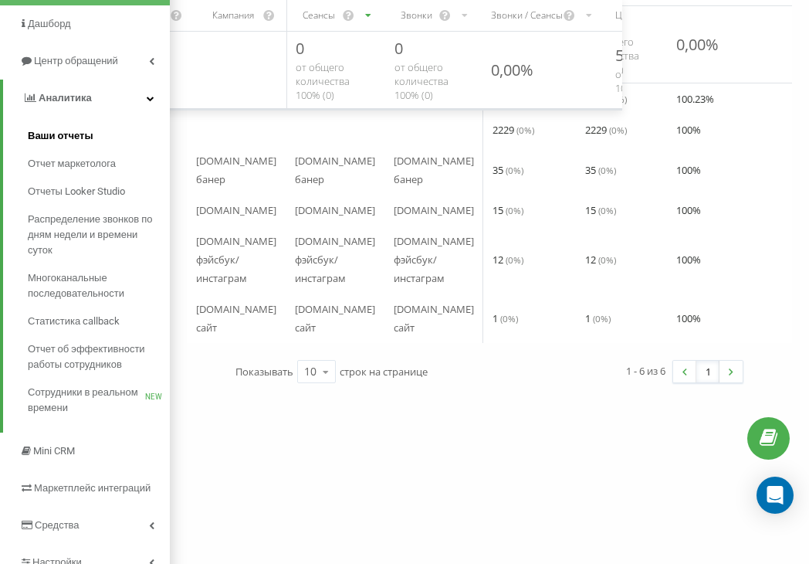
scroll to position [136, 0]
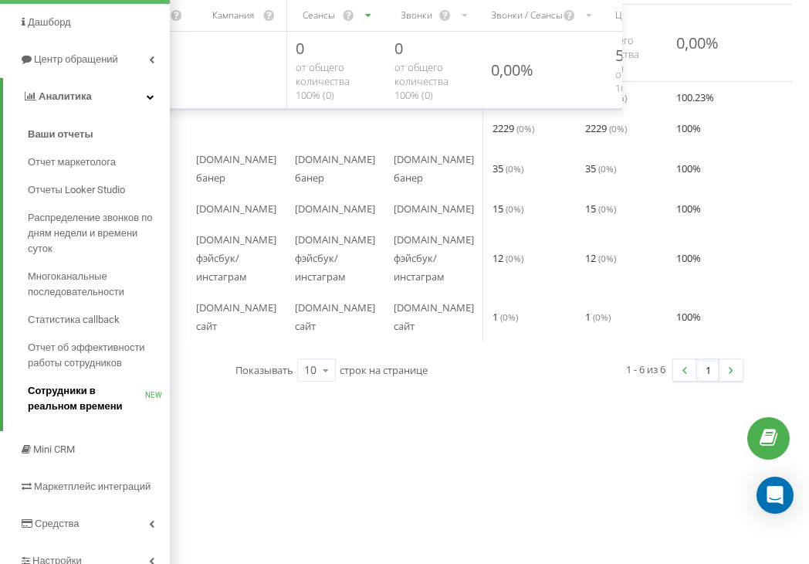
click at [68, 392] on span "Сотрудники в реальном времени" at bounding box center [86, 398] width 117 height 31
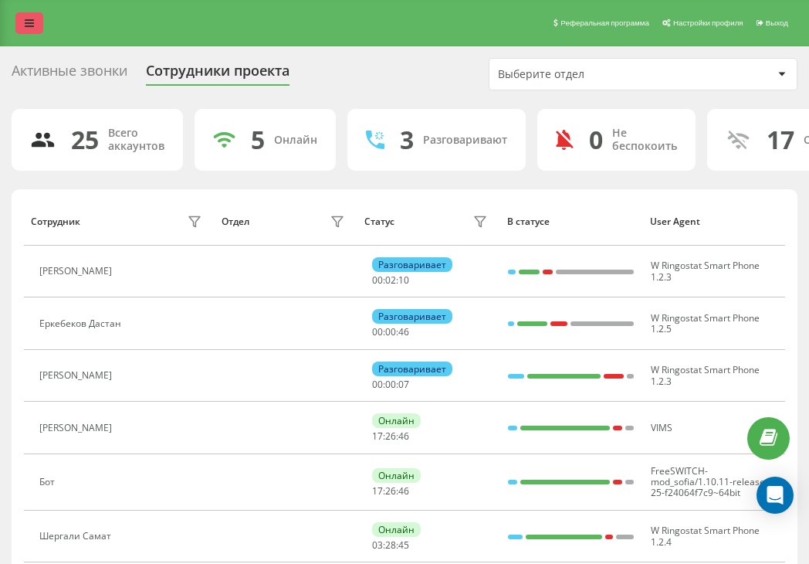
click at [37, 25] on link at bounding box center [29, 23] width 28 height 22
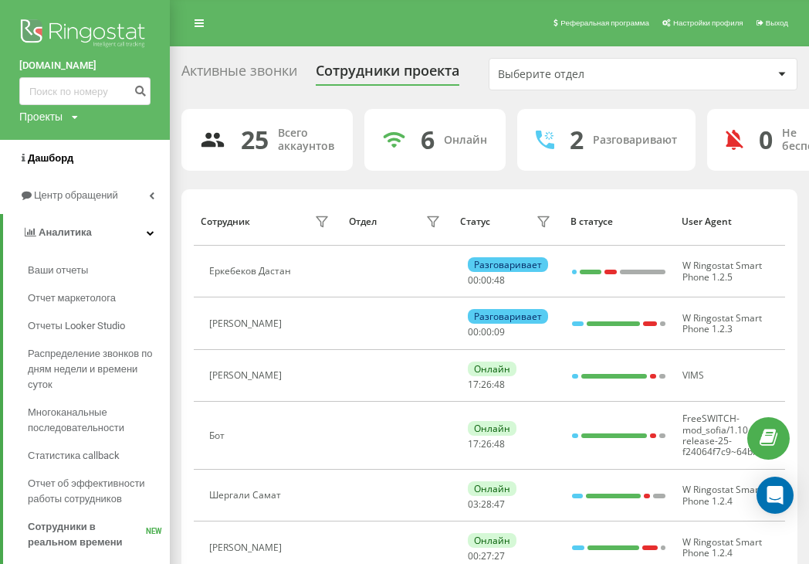
click at [56, 158] on span "Дашборд" at bounding box center [51, 158] width 46 height 12
